Goal: Task Accomplishment & Management: Complete application form

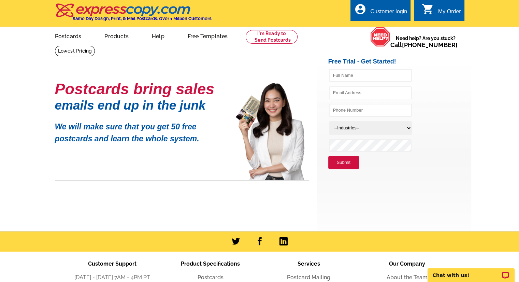
click at [375, 12] on div "Customer login" at bounding box center [388, 14] width 37 height 10
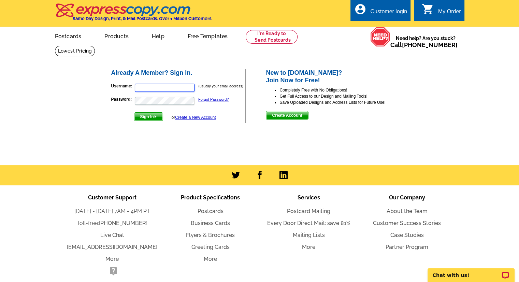
click at [149, 88] on input "Username:" at bounding box center [165, 88] width 60 height 8
click at [100, 134] on div "Already A Member? Sign In. Username: (usually your email address) Password: For…" at bounding box center [260, 96] width 327 height 82
click at [196, 118] on link "Create a New Account" at bounding box center [195, 117] width 41 height 5
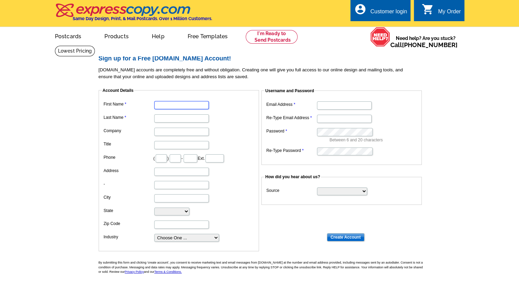
click at [176, 107] on input "First Name" at bounding box center [181, 105] width 55 height 8
type input "Kelsey"
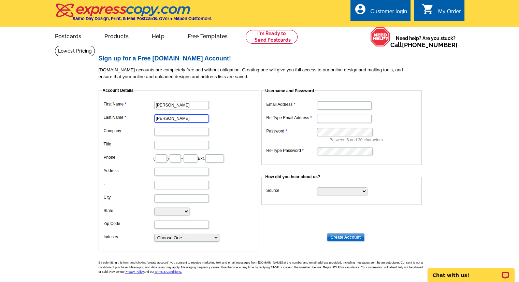
type input "Rader"
type input "Sheridans LLC"
click at [176, 144] on input "Title" at bounding box center [181, 145] width 55 height 8
click at [160, 160] on input "text" at bounding box center [161, 158] width 11 height 8
type input "937"
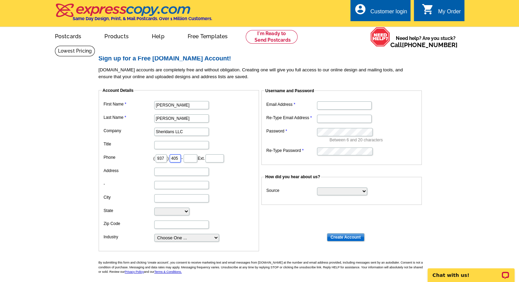
type input "405"
type input "5465"
click at [178, 173] on input "Address" at bounding box center [181, 172] width 55 height 8
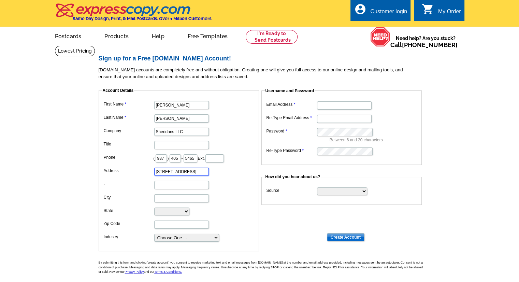
type input "[STREET_ADDRESS]"
click at [176, 196] on input "City" at bounding box center [181, 198] width 55 height 8
type input "[GEOGRAPHIC_DATA]"
select select "OH"
type input "45314"
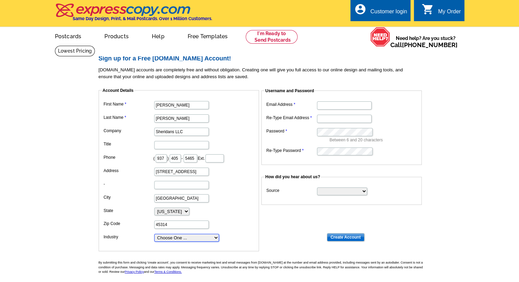
click at [186, 237] on select "Choose One ... Residential Real Estate Accounting Agriculture Architecture Arts…" at bounding box center [186, 238] width 65 height 8
select select "2"
click at [154, 234] on select "Choose One ... Residential Real Estate Accounting Agriculture Architecture Arts…" at bounding box center [186, 238] width 65 height 8
click at [337, 105] on input "Email Address" at bounding box center [344, 105] width 55 height 8
type input "kelsey@sheridanteam.com"
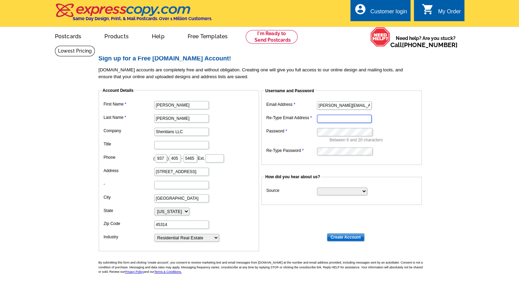
click at [341, 119] on input "Re-Type Email Address" at bounding box center [344, 119] width 55 height 8
click at [344, 122] on input "Re-Type Email Address" at bounding box center [344, 119] width 55 height 8
type input "kelsey@sheridanteam.com"
click at [291, 127] on dd "Between 6 and 20 characters" at bounding box center [342, 134] width 154 height 17
click at [328, 217] on dt at bounding box center [263, 219] width 328 height 6
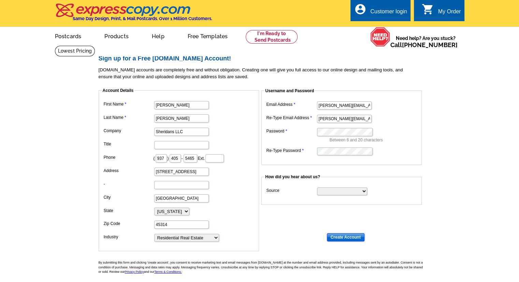
click at [342, 238] on input "Create Account" at bounding box center [346, 237] width 38 height 8
select select "OH"
select select "2"
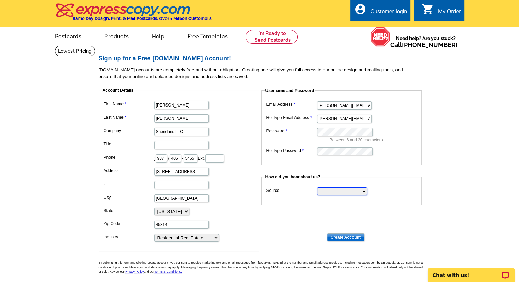
click at [356, 191] on select "Search Engine Television Ad Direct Mail Postcard Email Referred by a friend Oth…" at bounding box center [342, 191] width 50 height 8
select select "other"
click at [317, 187] on select "Search Engine Television Ad Direct Mail Postcard Email Referred by a friend Oth…" at bounding box center [342, 191] width 50 height 8
click at [350, 238] on input "Create Account" at bounding box center [346, 237] width 38 height 8
